Goal: Register for event/course

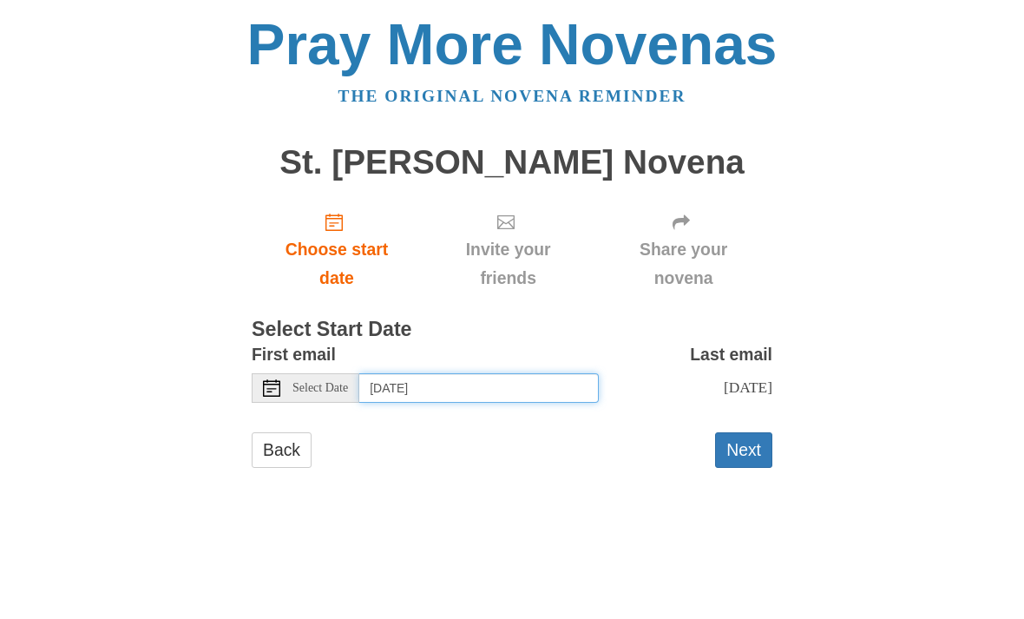
click at [397, 377] on input "Monday, September 29th" at bounding box center [478, 388] width 239 height 30
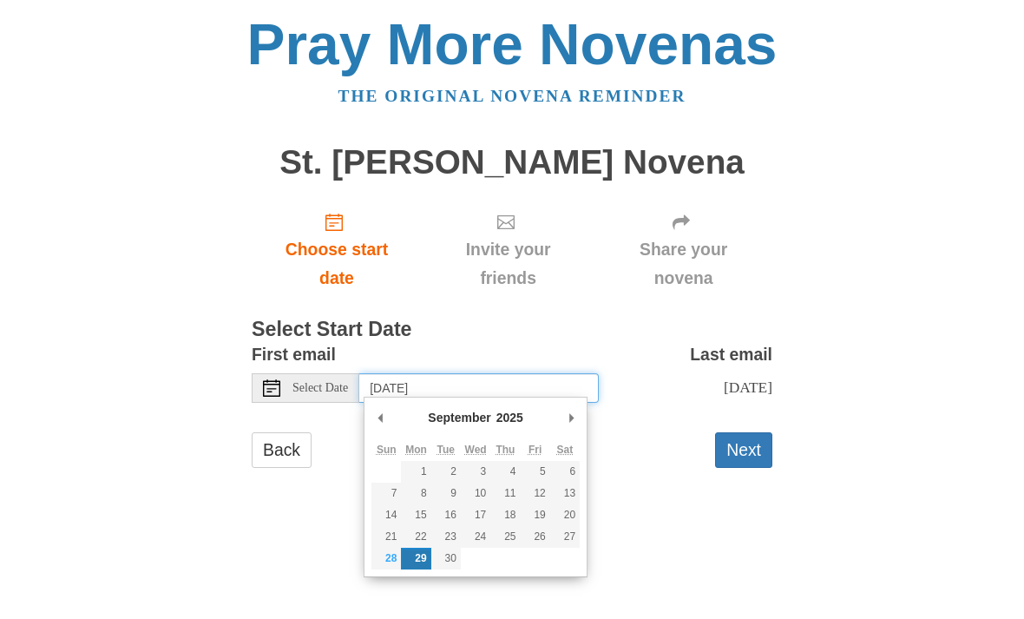
click at [561, 384] on input "Monday, September 29th" at bounding box center [478, 388] width 239 height 30
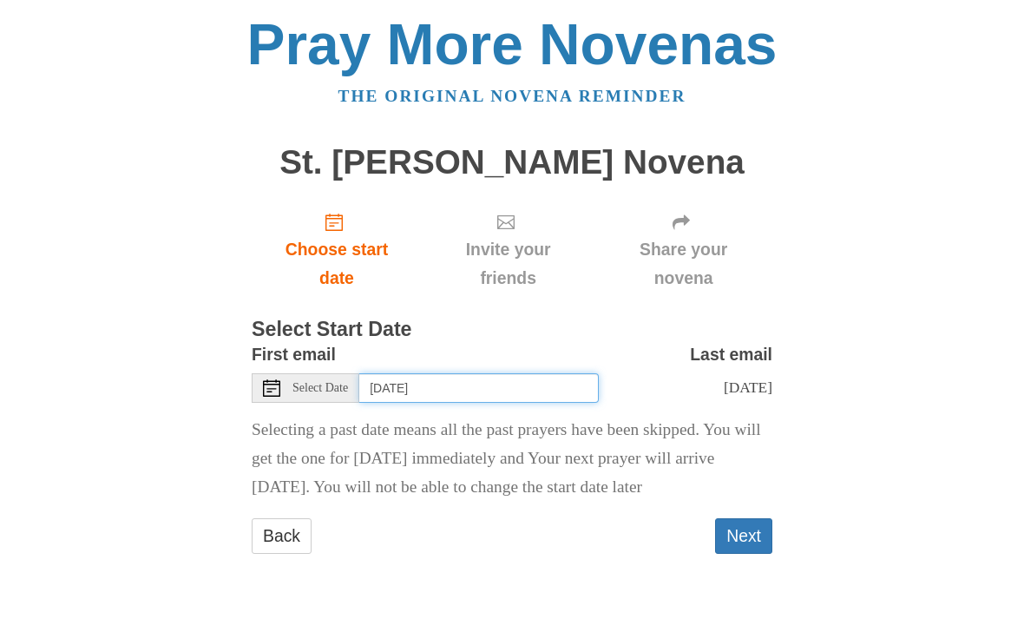
click at [551, 388] on input "Thursday, September 25th" at bounding box center [478, 388] width 239 height 30
click at [567, 388] on input "Wednesday, September 24th" at bounding box center [478, 388] width 239 height 30
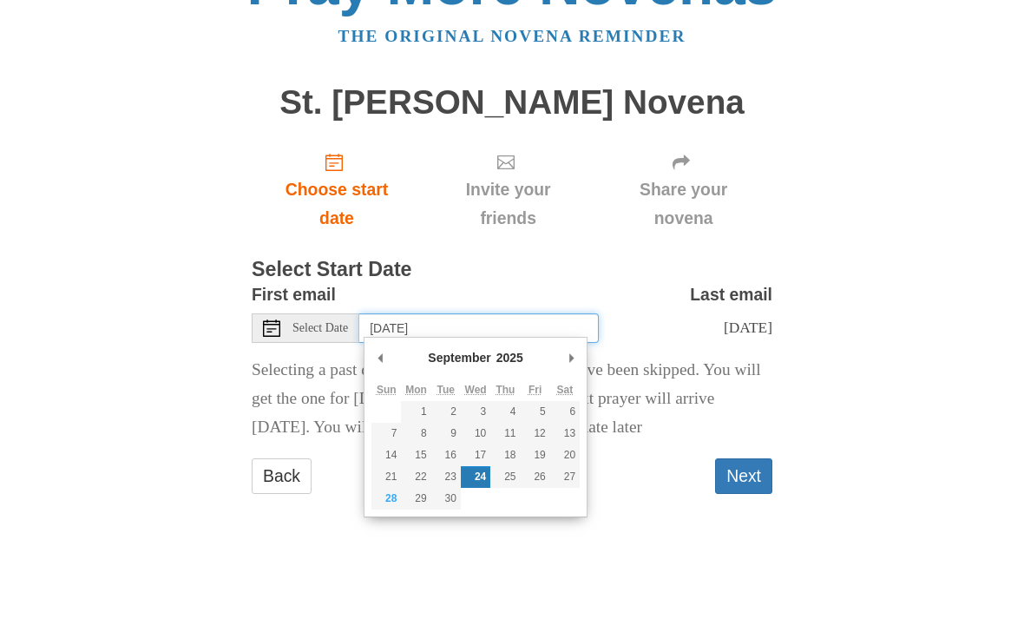
type input "Monday, September 22nd"
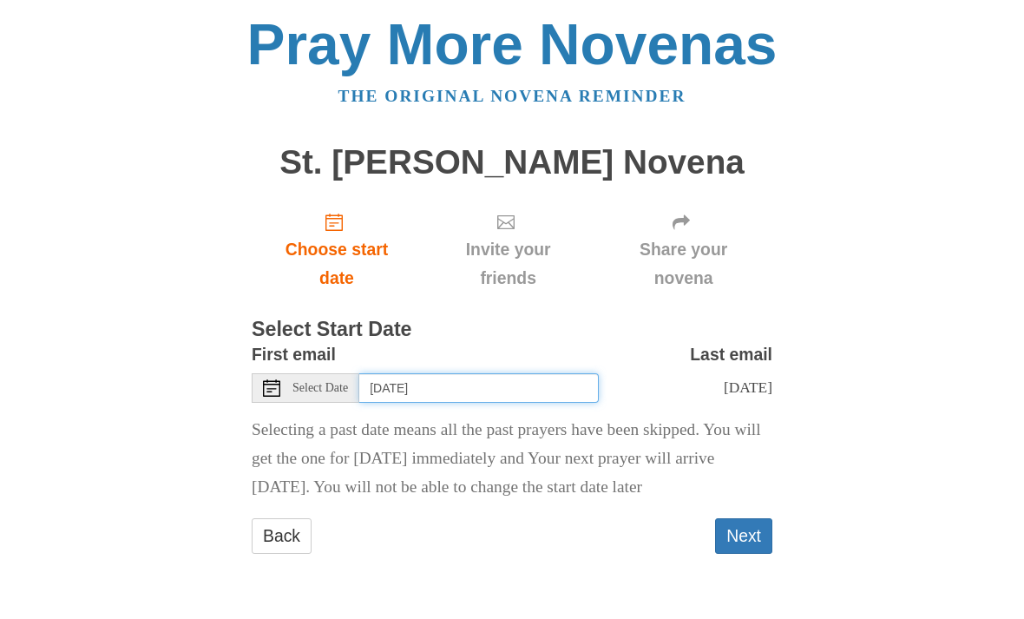
click at [548, 383] on input "Monday, September 22nd" at bounding box center [478, 388] width 239 height 30
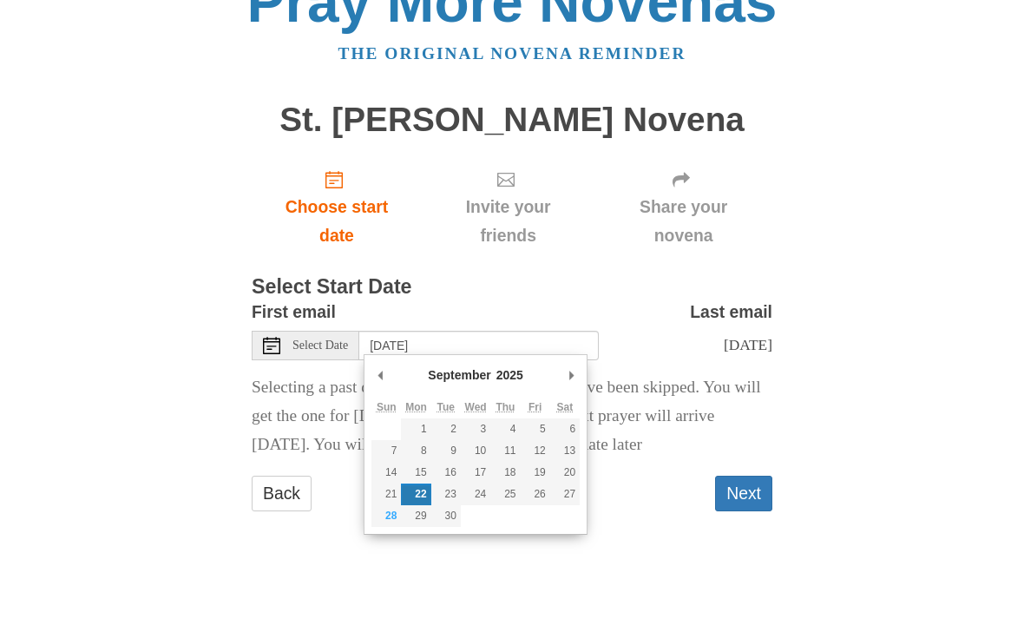
click at [872, 226] on div "Pray More Novenas The original novena reminder St. Therese Novena Choose start …" at bounding box center [512, 302] width 842 height 604
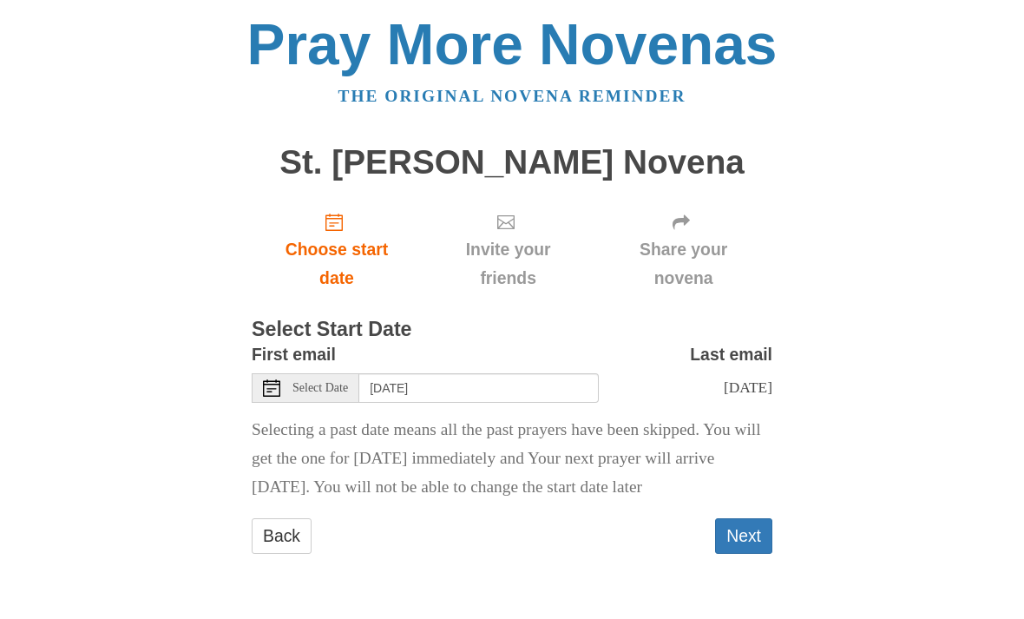
click at [732, 522] on button "Next" at bounding box center [743, 536] width 57 height 36
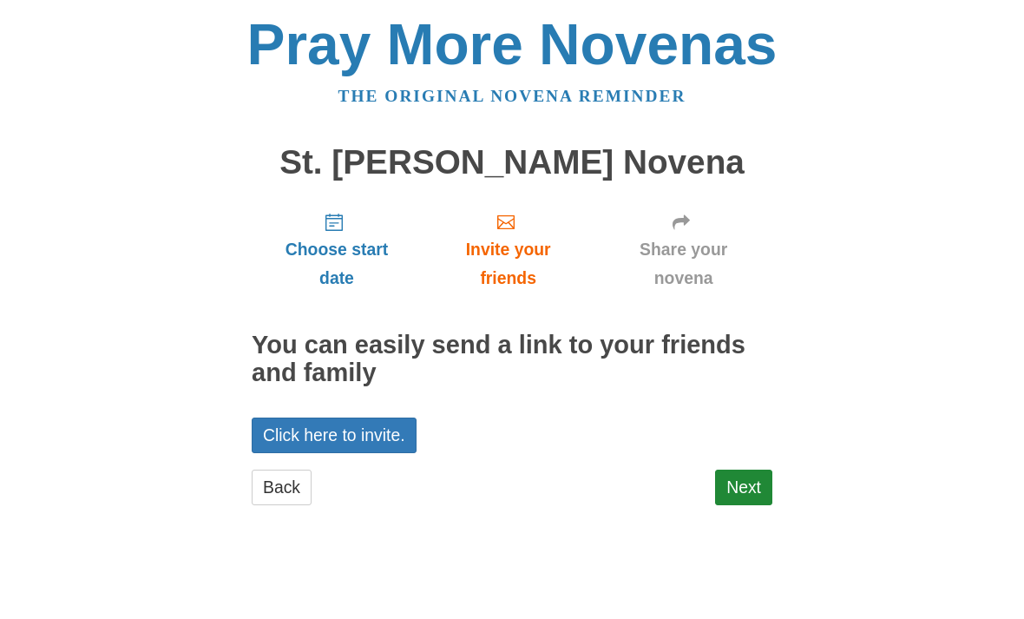
click at [759, 477] on link "Next" at bounding box center [743, 487] width 57 height 36
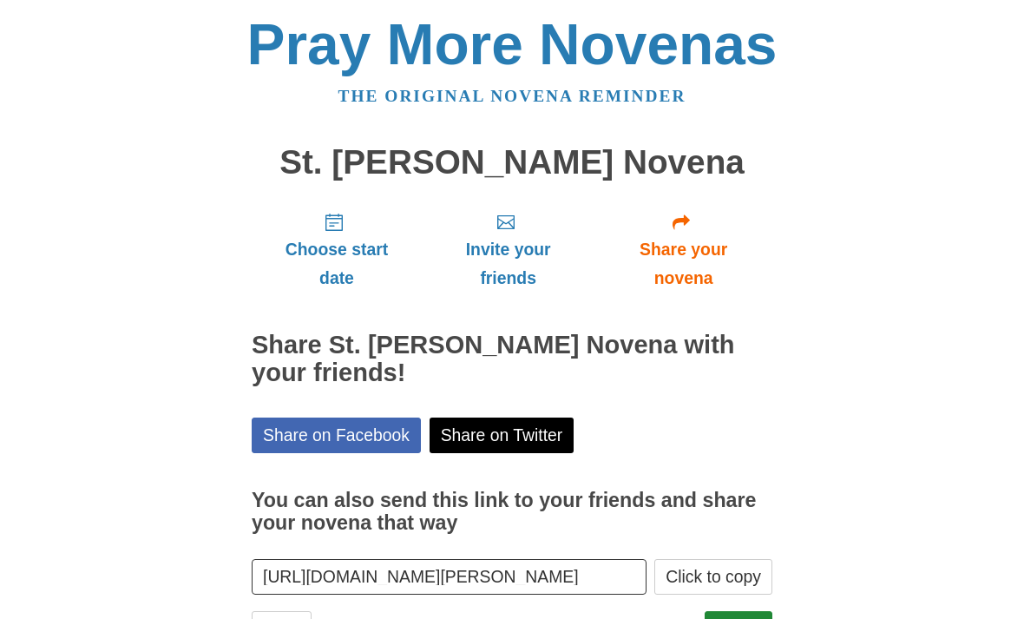
scroll to position [15, 0]
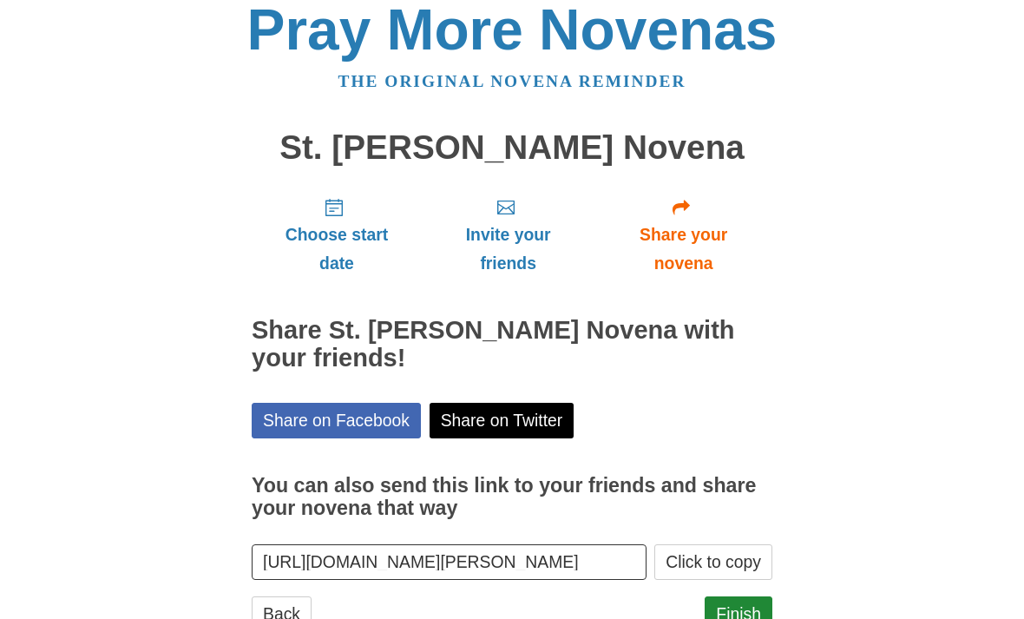
click at [721, 618] on link "Finish" at bounding box center [739, 614] width 68 height 36
